Goal: Go to known website: Access a specific website the user already knows

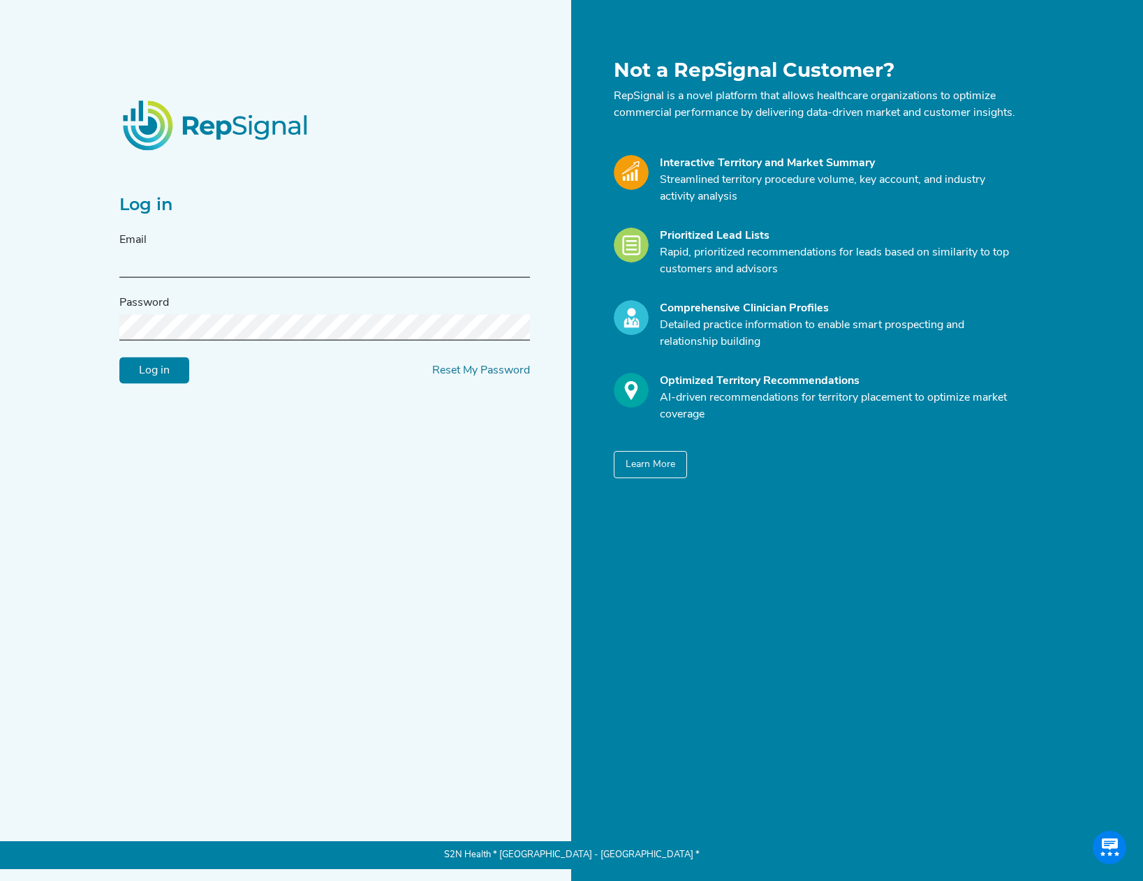
click at [262, 269] on input "text" at bounding box center [324, 265] width 411 height 26
type input "[EMAIL_ADDRESS][DOMAIN_NAME]"
click at [119, 357] on input "Log in" at bounding box center [154, 370] width 70 height 27
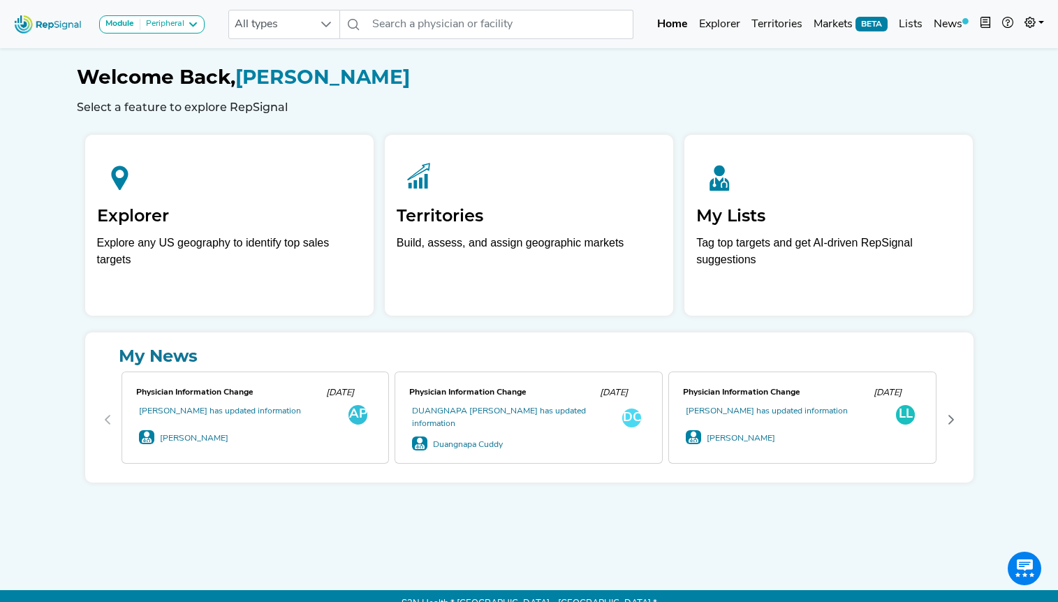
click at [646, 510] on div "Welcome Back, [PERSON_NAME] Select a feature to explore RepSignal Explorer Expl…" at bounding box center [529, 301] width 922 height 512
